Goal: Task Accomplishment & Management: Manage account settings

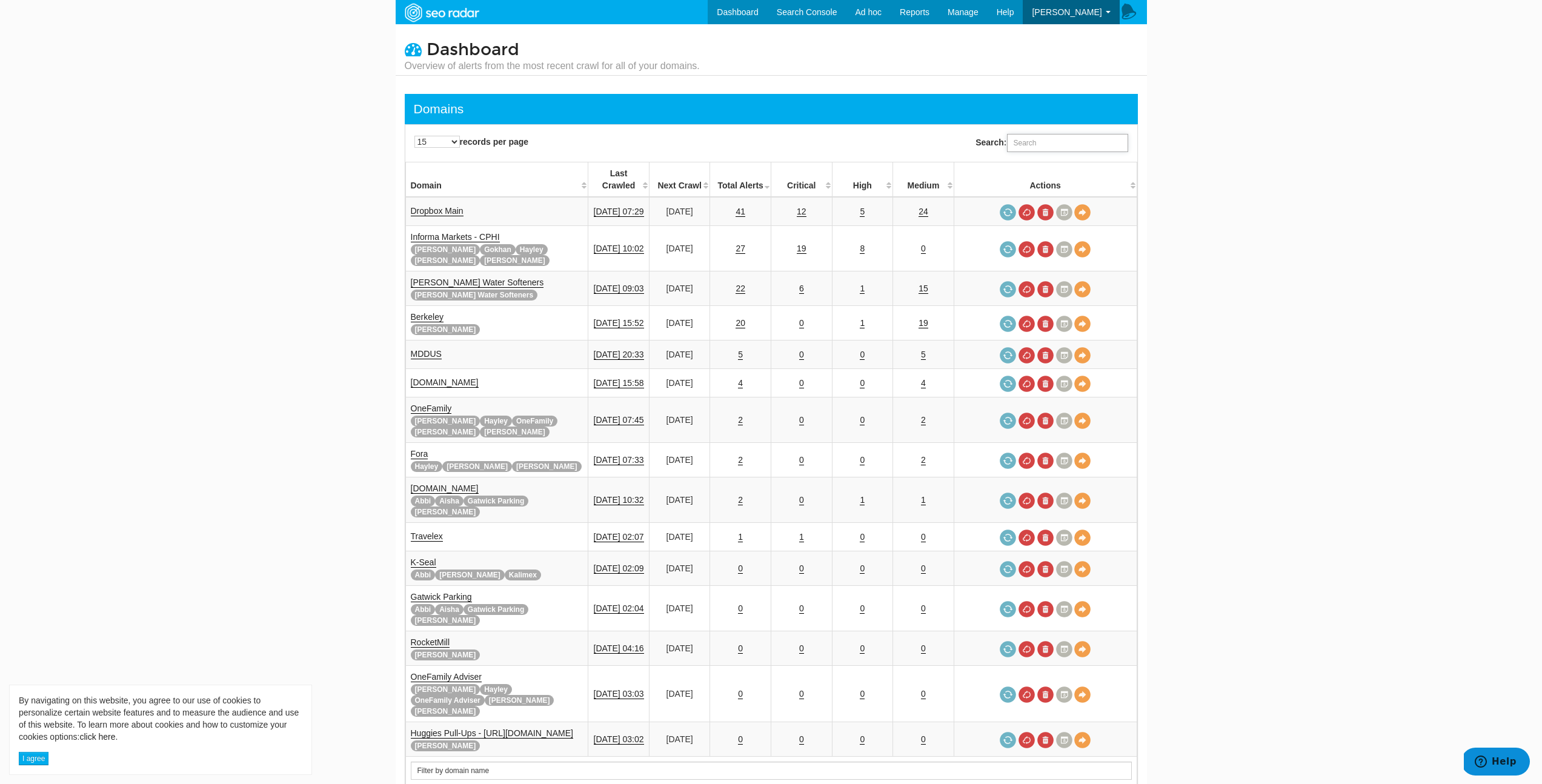
click at [1029, 139] on input "Search:" at bounding box center [1067, 143] width 121 height 18
click at [970, 9] on span "Manage" at bounding box center [963, 12] width 31 height 9
click at [961, 36] on link "Domains" at bounding box center [937, 36] width 99 height 16
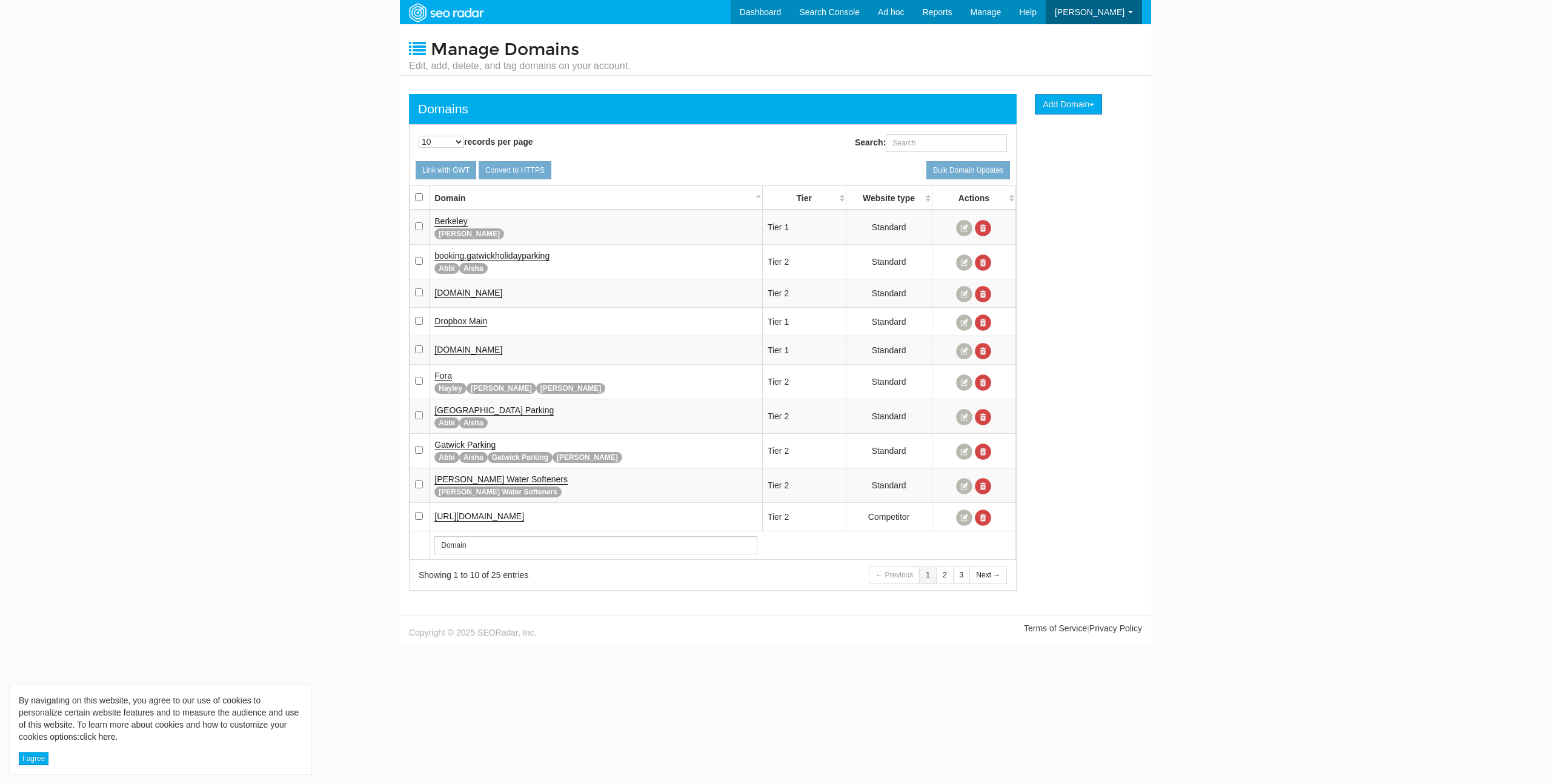
scroll to position [48, 0]
click at [936, 140] on input "Search:" at bounding box center [947, 143] width 121 height 18
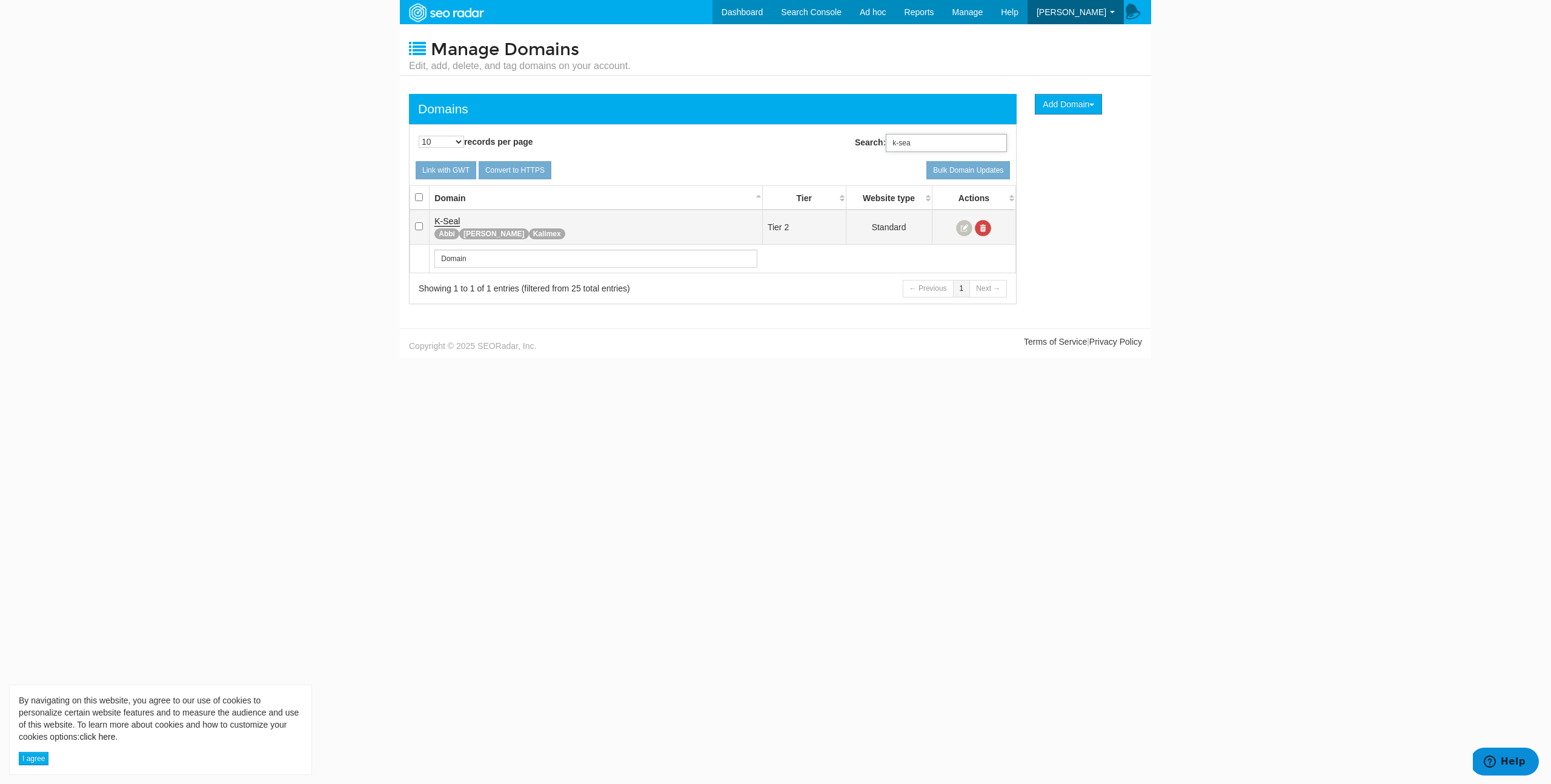
type input "k-sea"
click at [964, 226] on link at bounding box center [964, 227] width 16 height 16
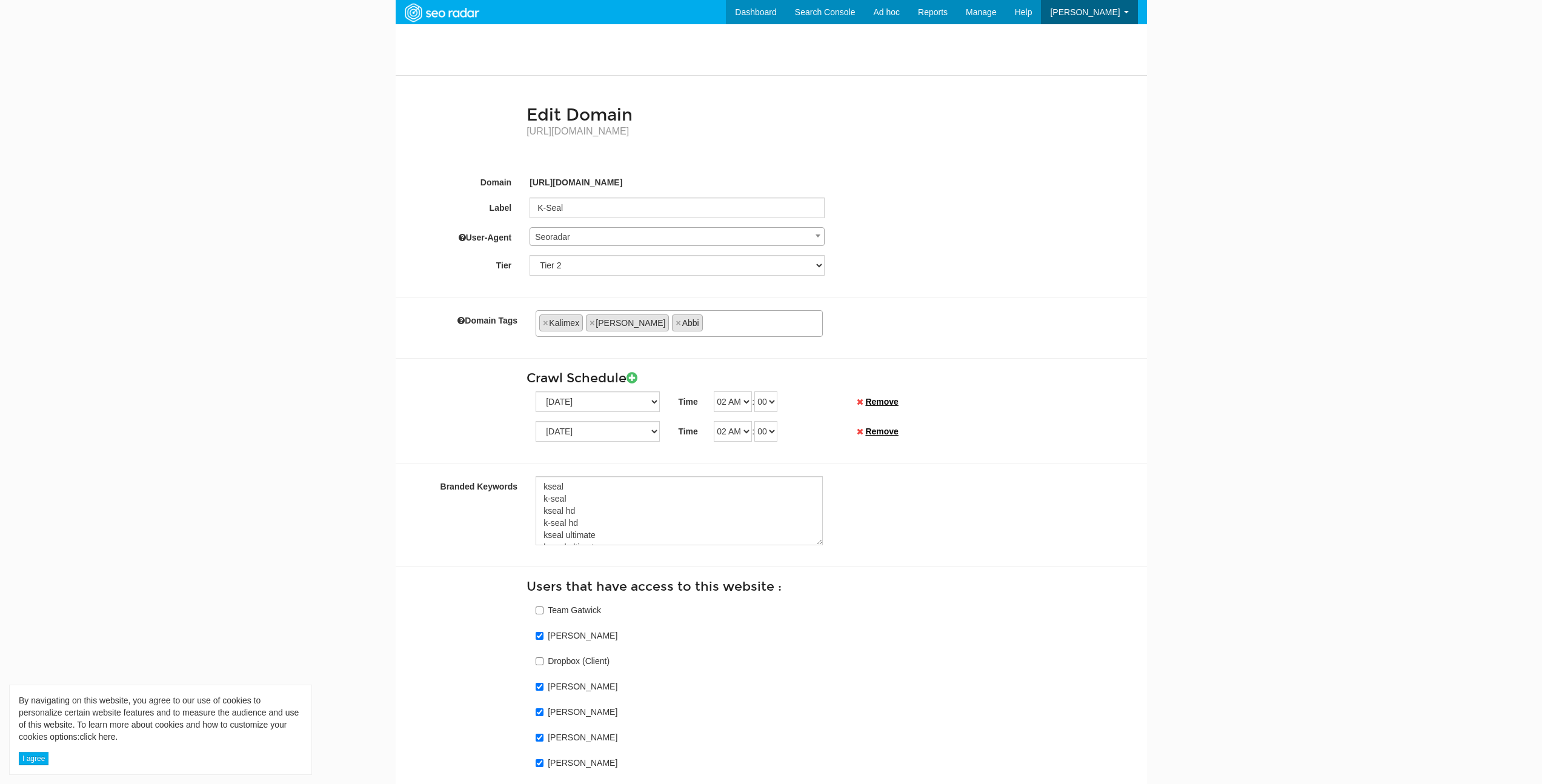
scroll to position [48, 0]
click at [662, 330] on ul "× Kalimex × Joe × Abbi" at bounding box center [679, 321] width 286 height 20
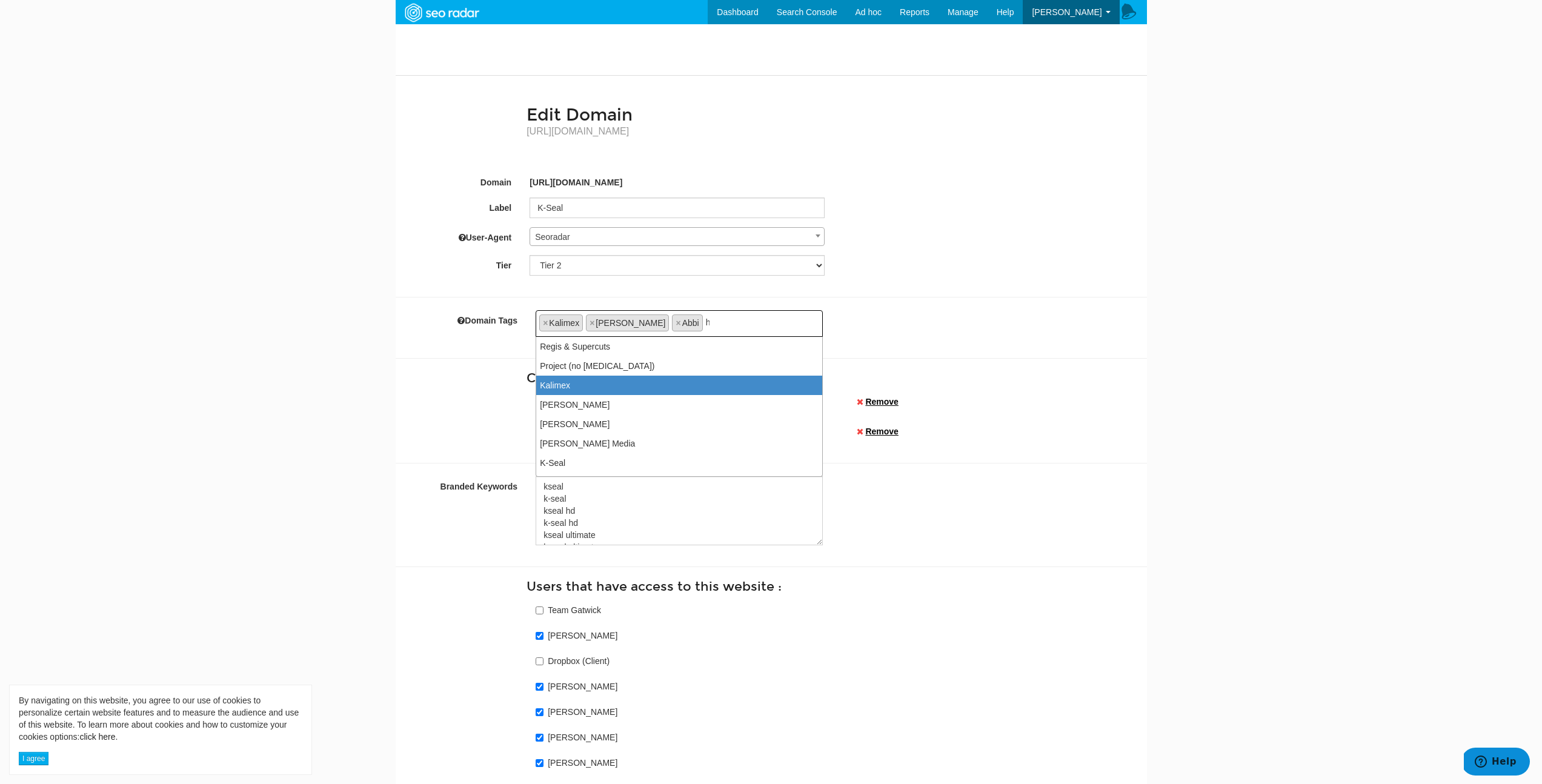
scroll to position [0, 0]
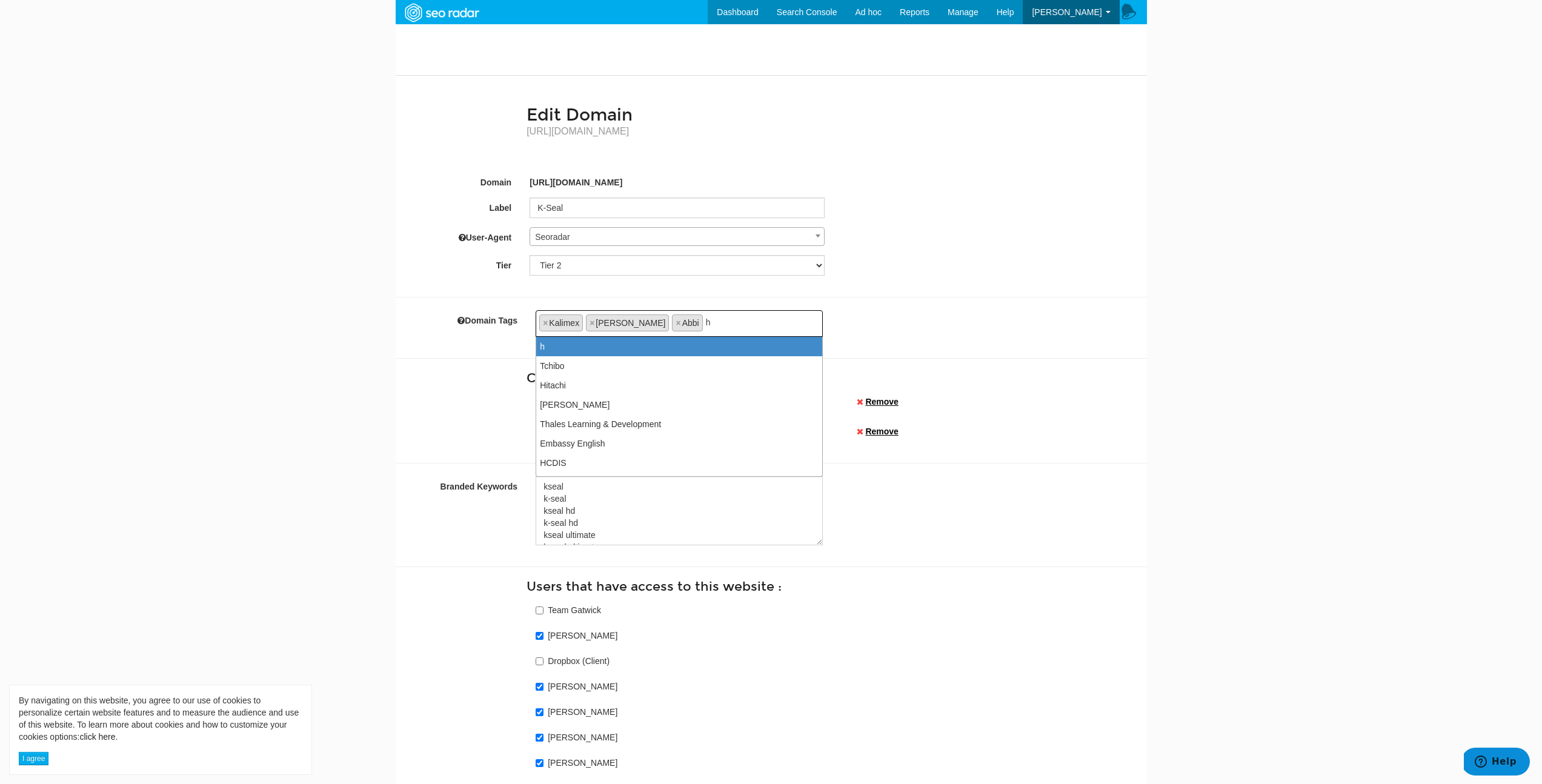
type input "ha"
type input "hay"
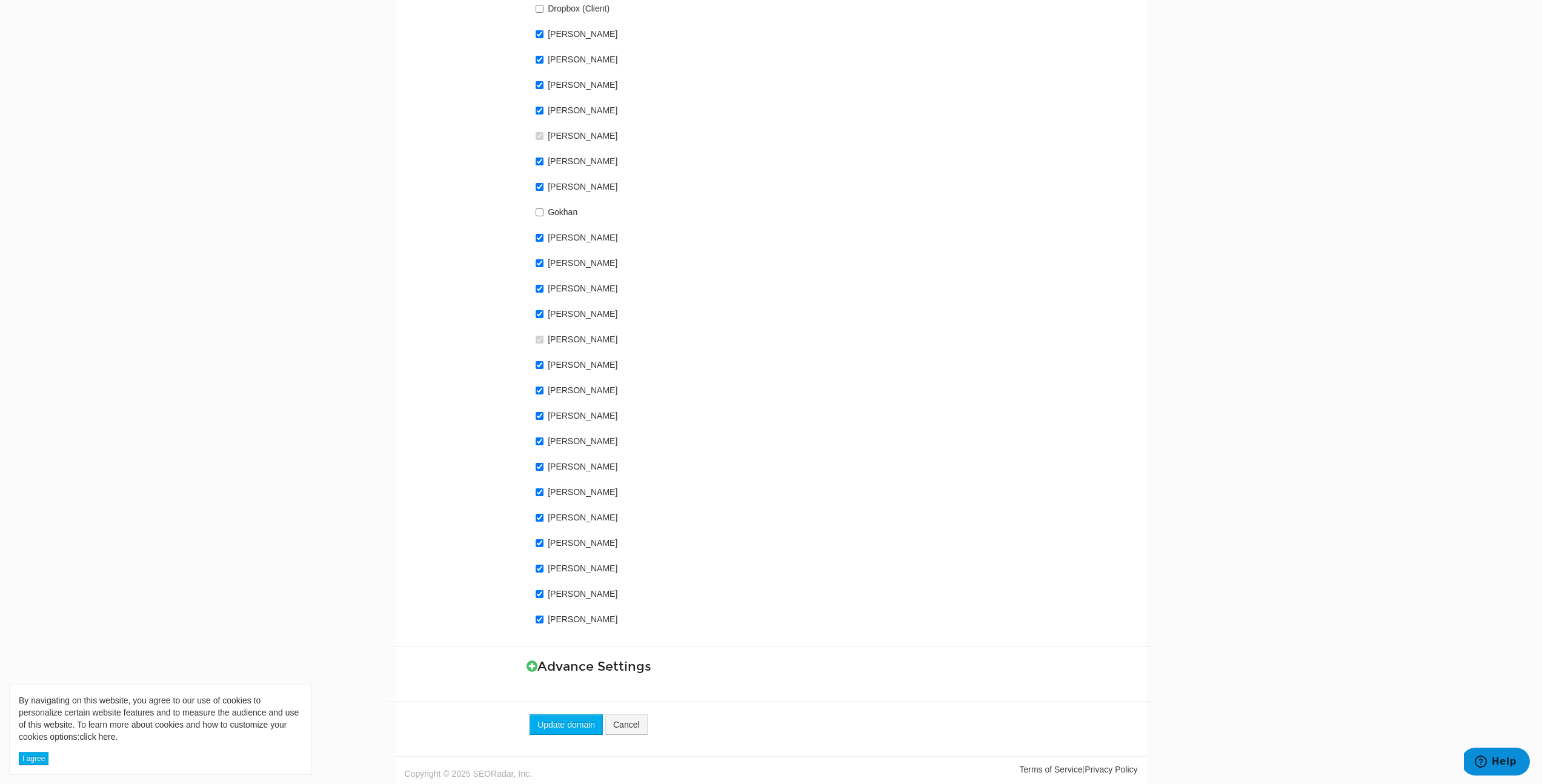
scroll to position [654, 0]
click at [581, 717] on button "Update domain" at bounding box center [566, 722] width 73 height 21
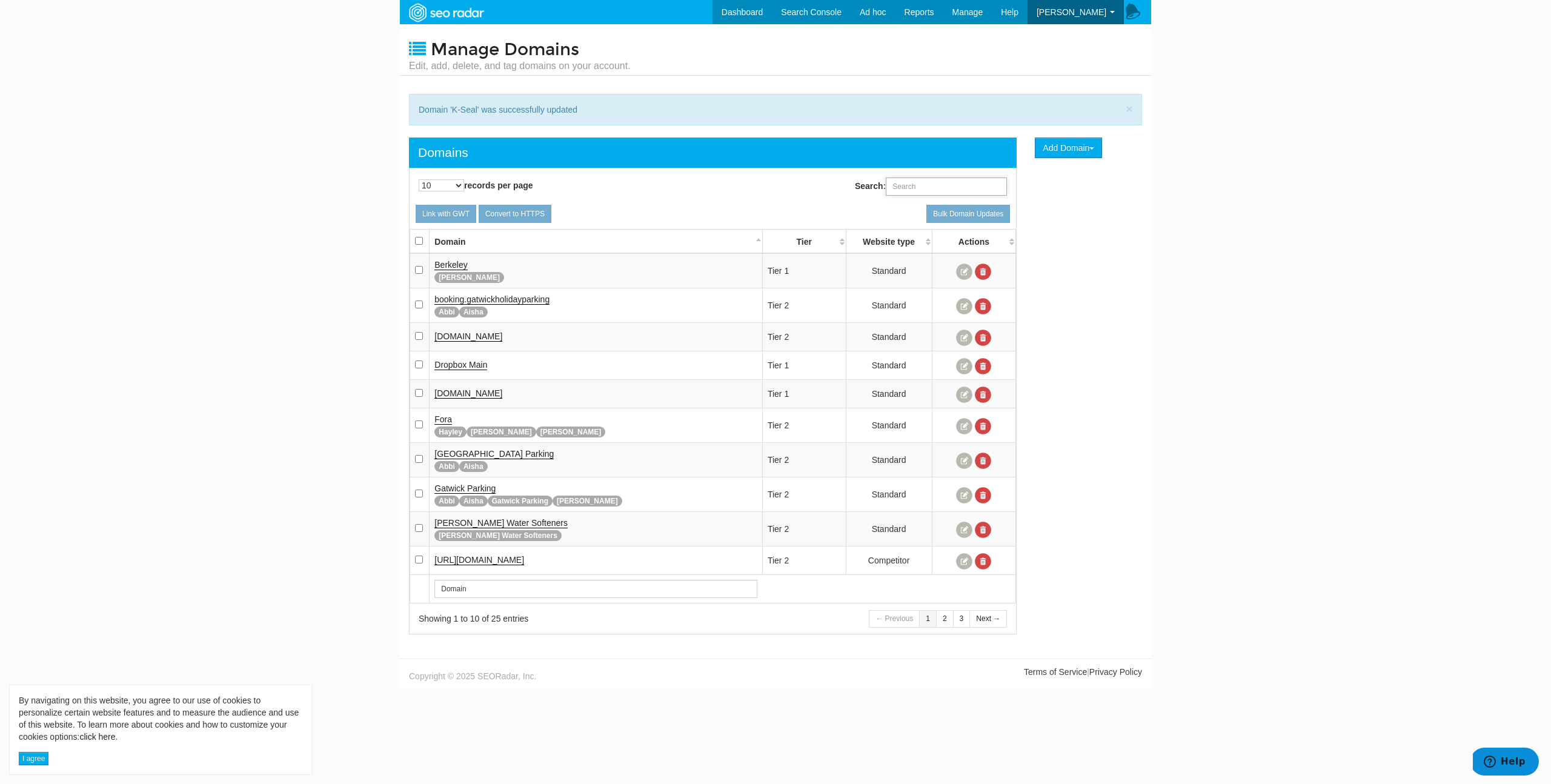
click at [942, 188] on input "Search:" at bounding box center [947, 186] width 121 height 18
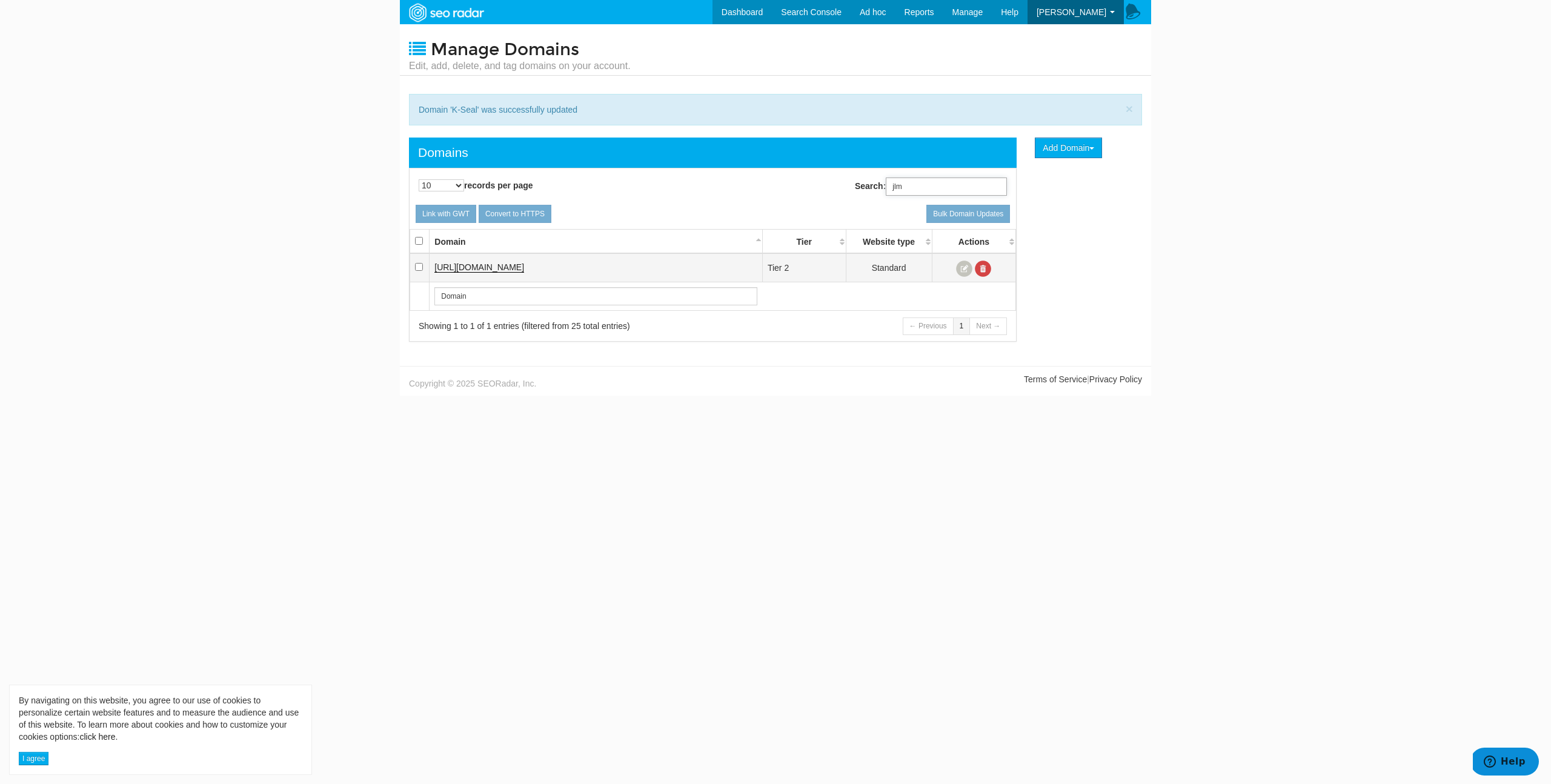
type input "jlm"
click at [959, 271] on link at bounding box center [964, 268] width 16 height 16
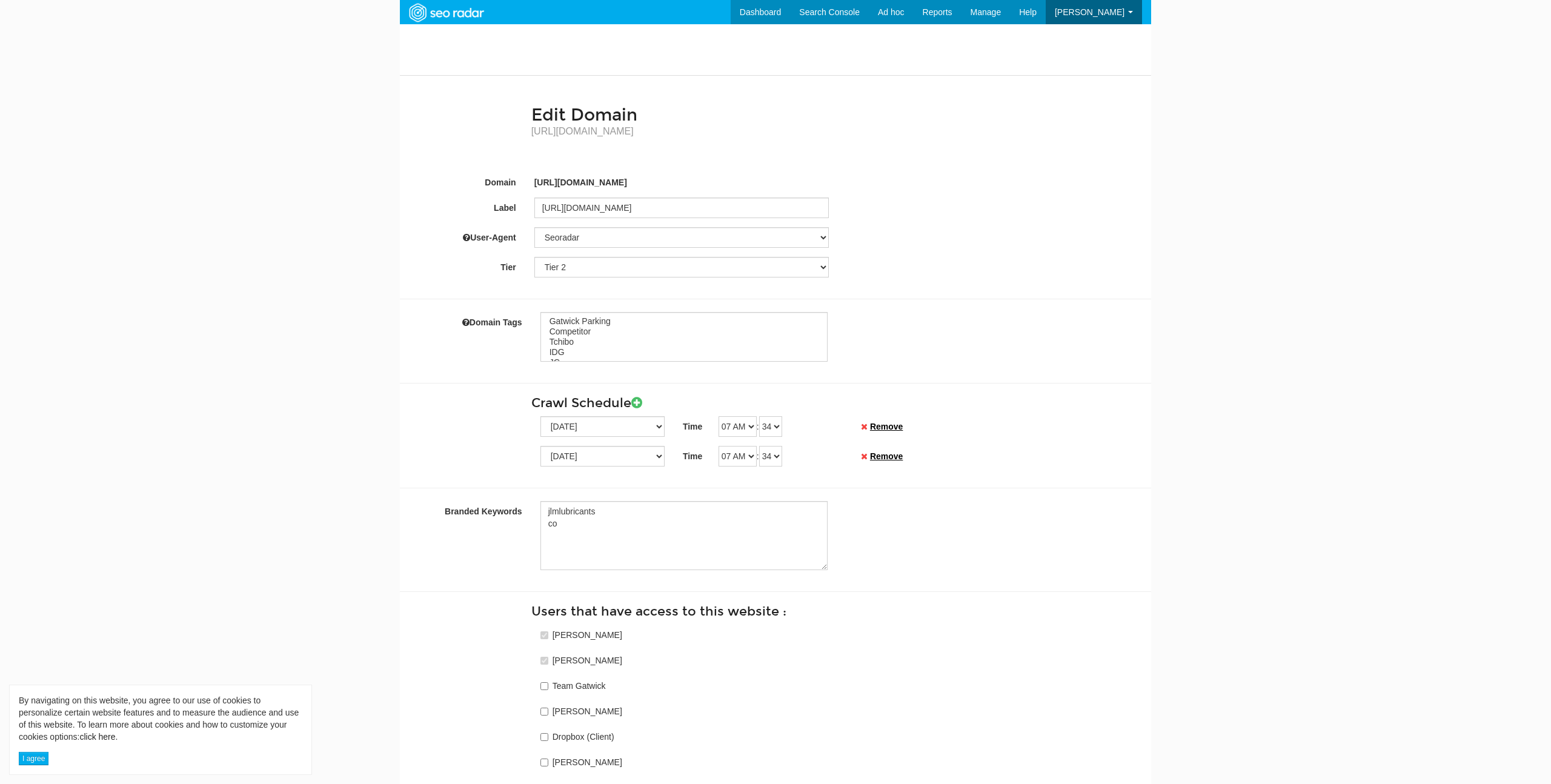
select select
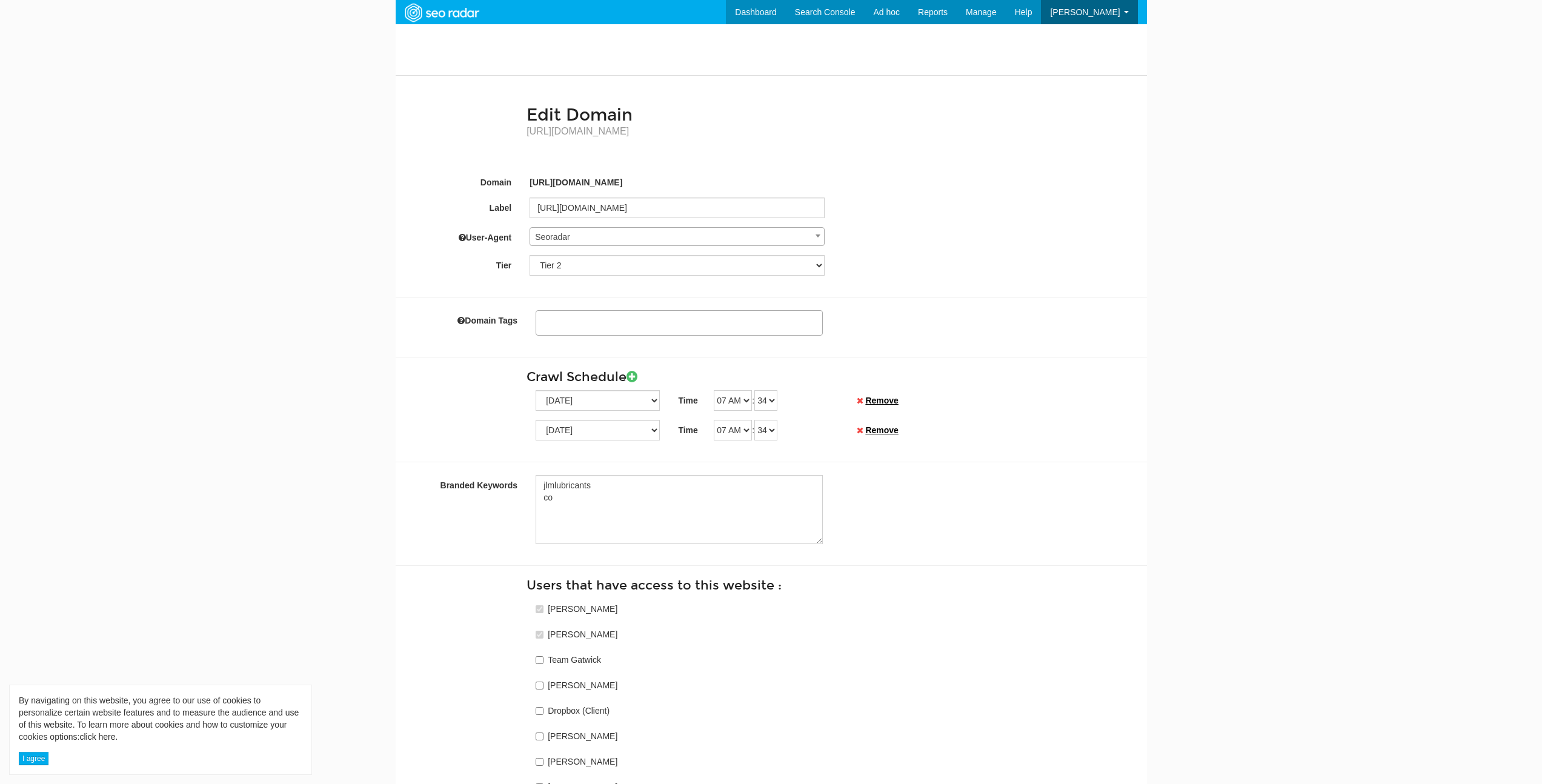
scroll to position [48, 0]
click at [607, 323] on ul at bounding box center [679, 320] width 286 height 19
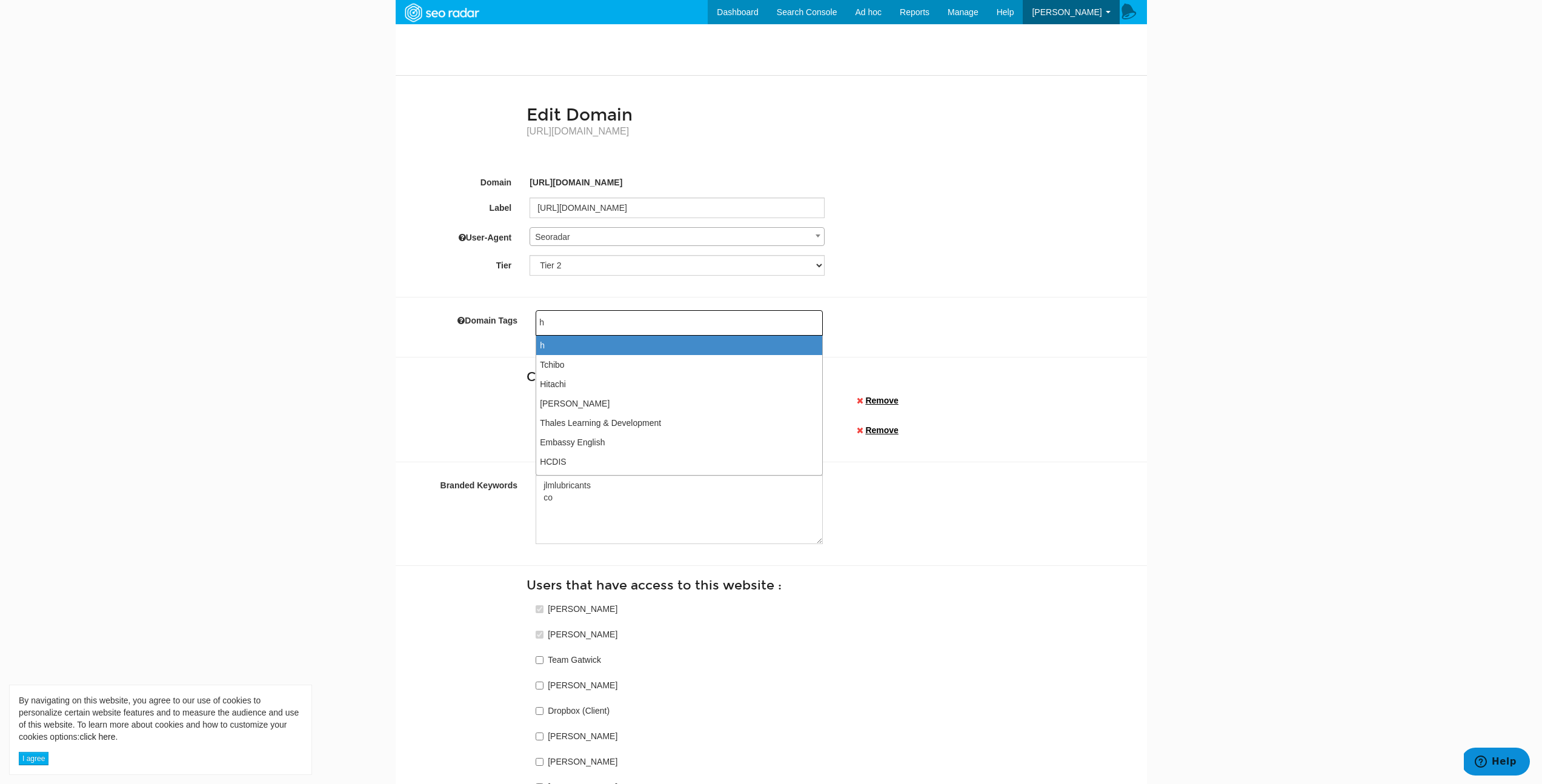
type input "ha"
type input "hay"
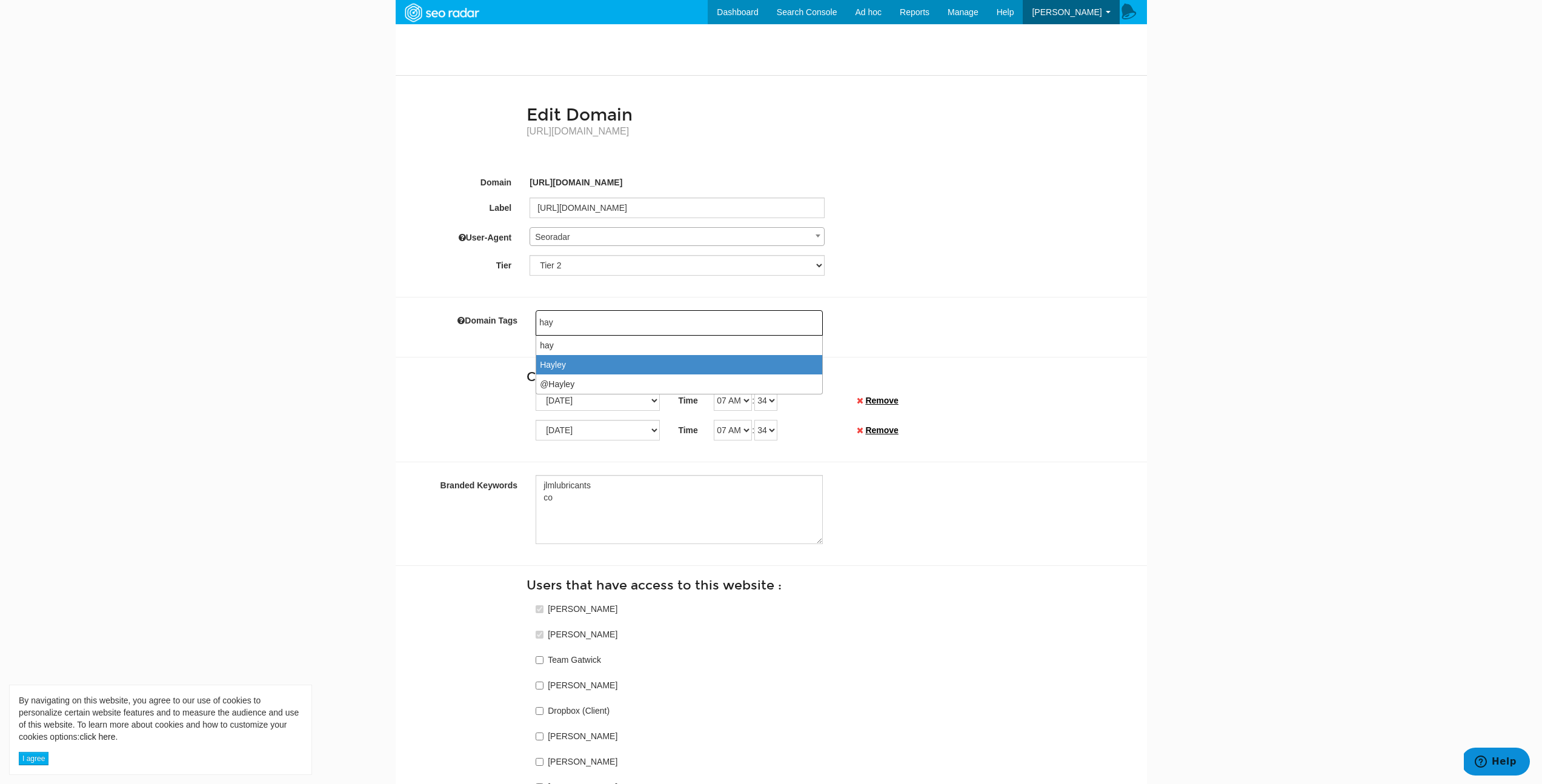
select select "Hayley"
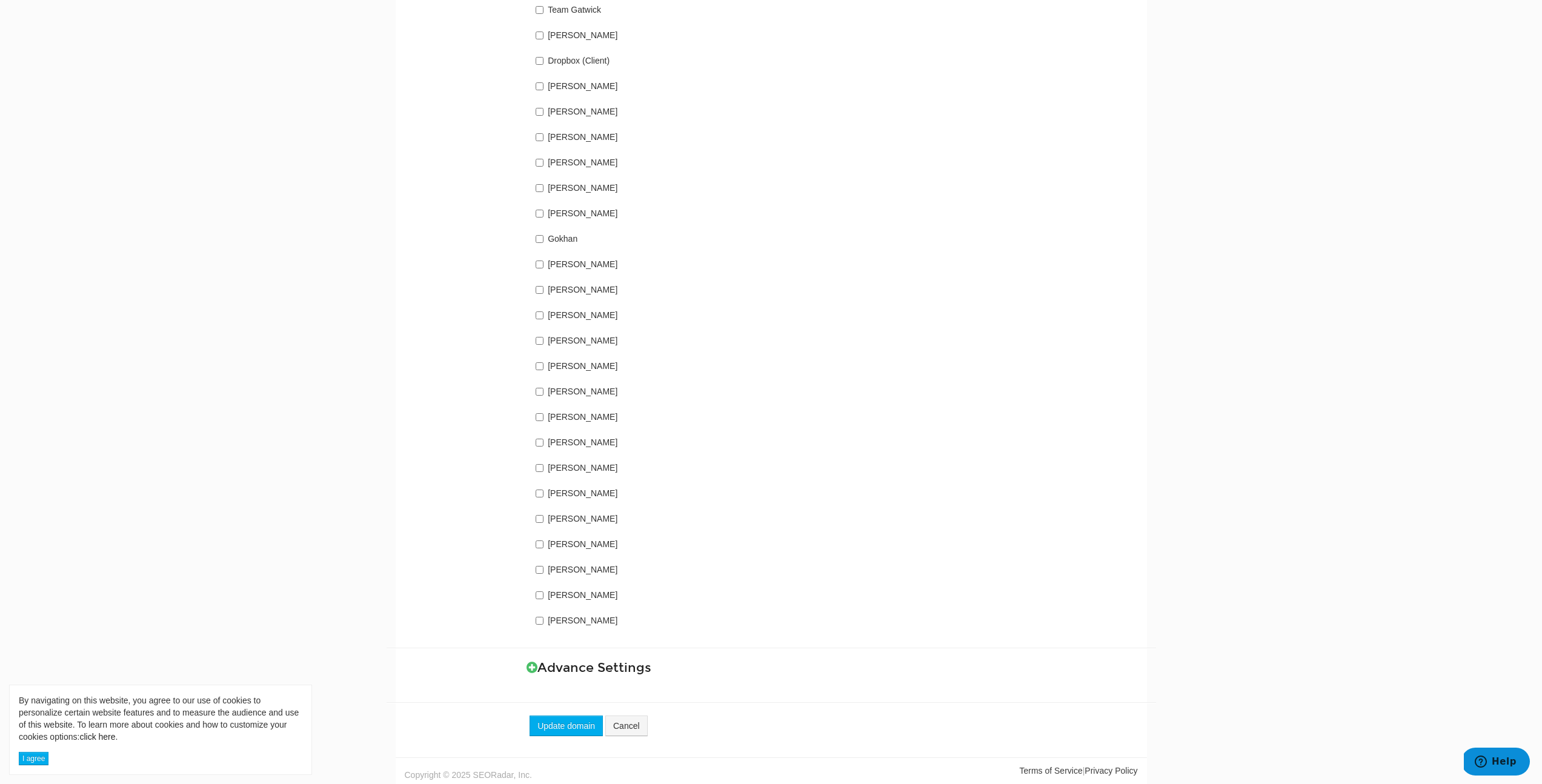
scroll to position [654, 0]
click at [541, 440] on input "Hayley Dawson" at bounding box center [539, 440] width 8 height 8
checkbox input "true"
click at [561, 710] on div "Update domain Cancel" at bounding box center [771, 710] width 751 height 46
click at [562, 720] on button "Update domain" at bounding box center [566, 722] width 73 height 21
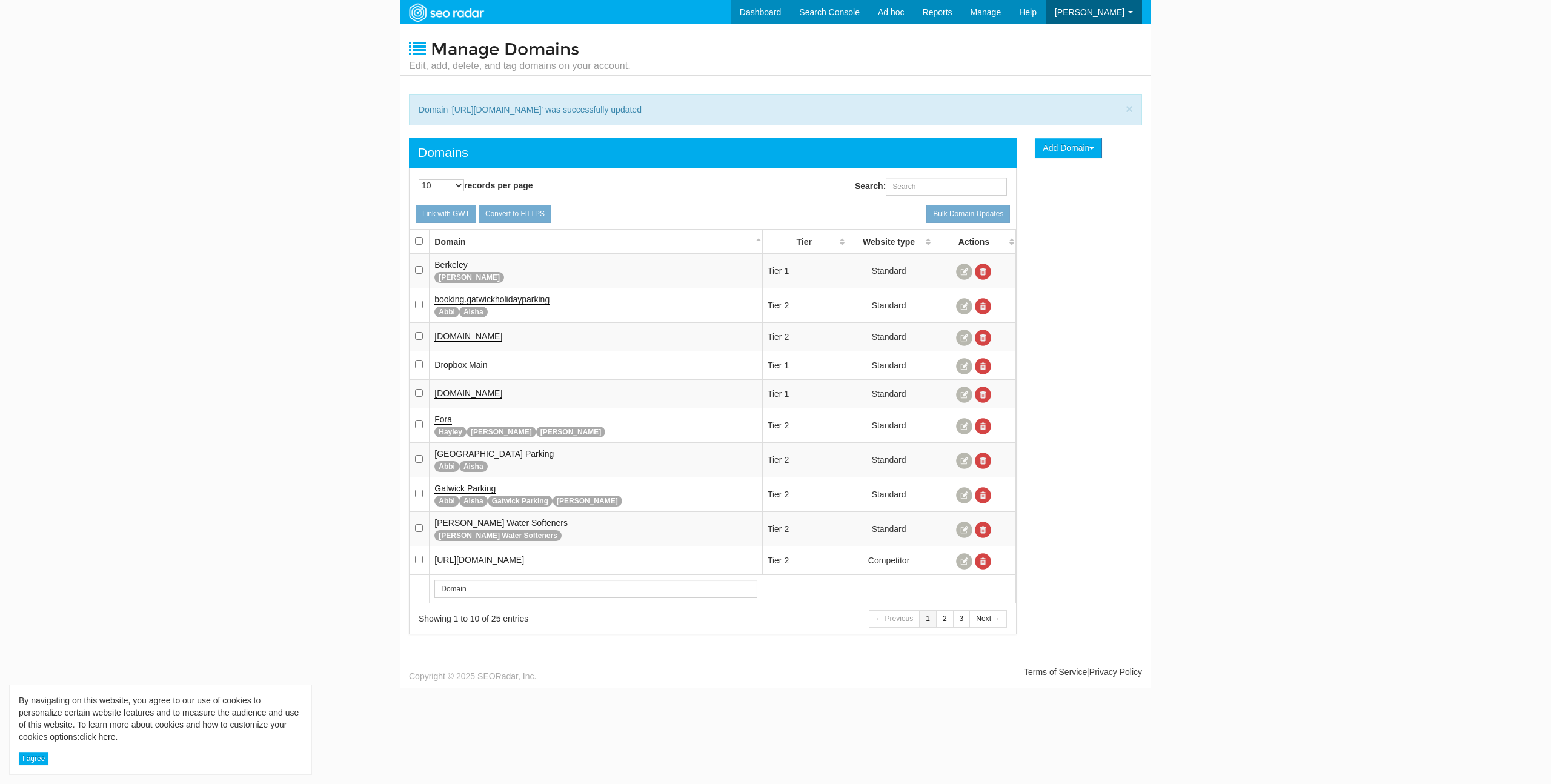
scroll to position [48, 0]
click at [447, 17] on img at bounding box center [446, 12] width 84 height 22
